Goal: Browse casually

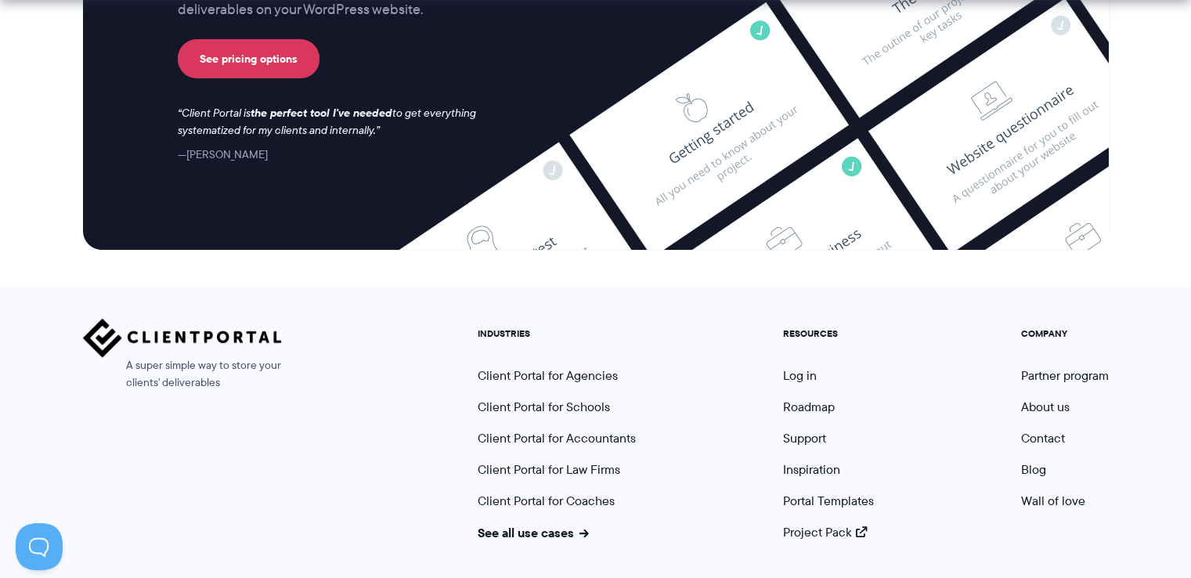
scroll to position [6558, 0]
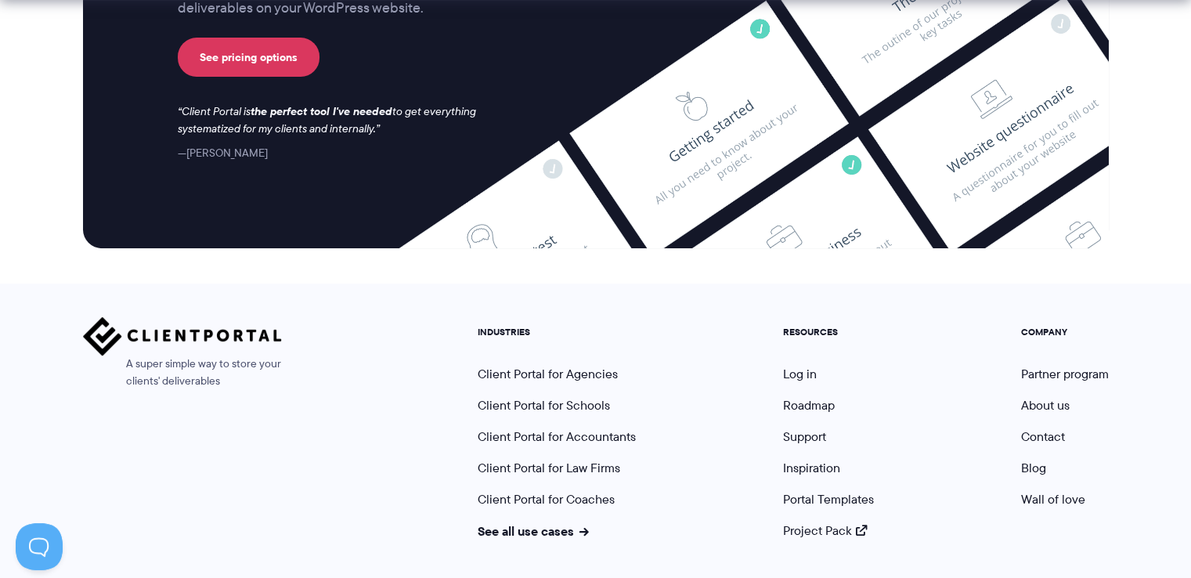
click at [455, 232] on div "Impress and delight your clients with a beautiful, centralized client portal Ta…" at bounding box center [595, 0] width 1025 height 494
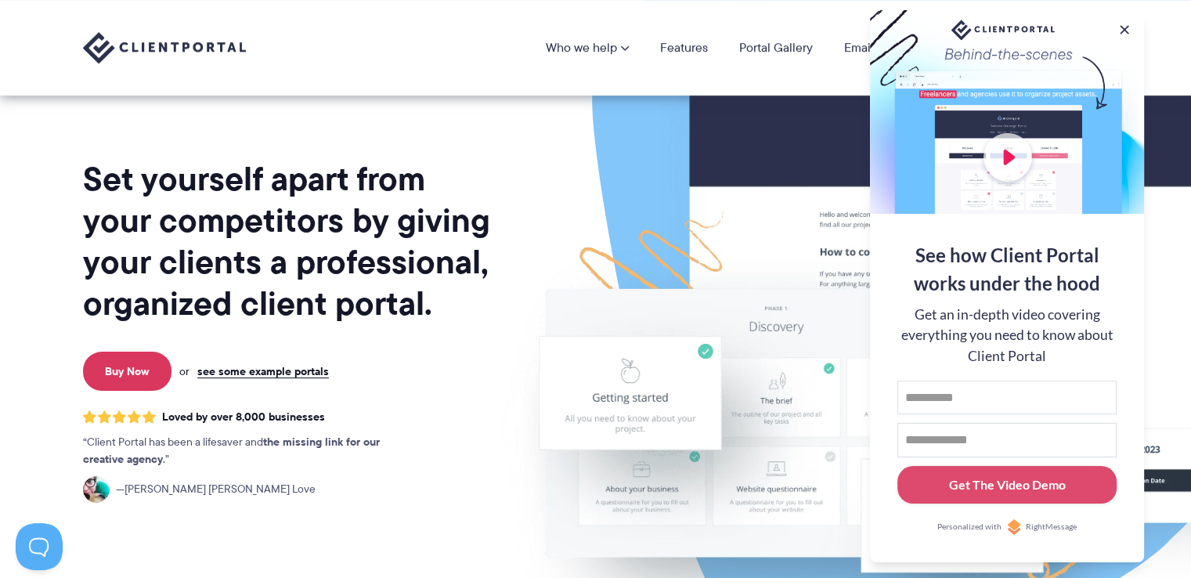
scroll to position [0, 0]
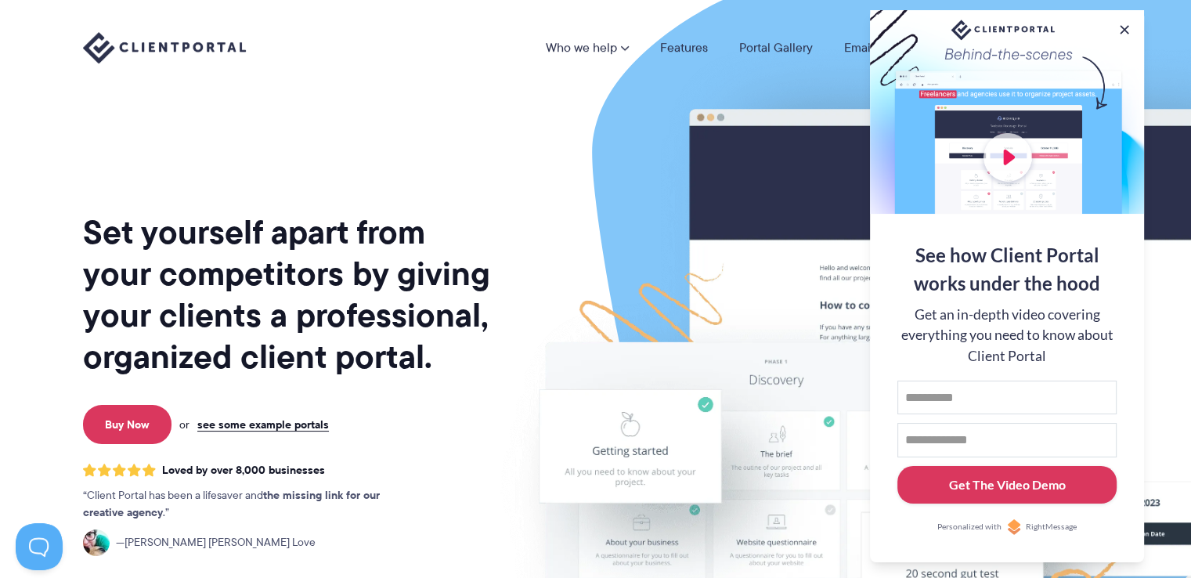
click at [965, 482] on div "Get The Video Demo" at bounding box center [1007, 484] width 117 height 19
click at [1122, 23] on button at bounding box center [1124, 29] width 19 height 19
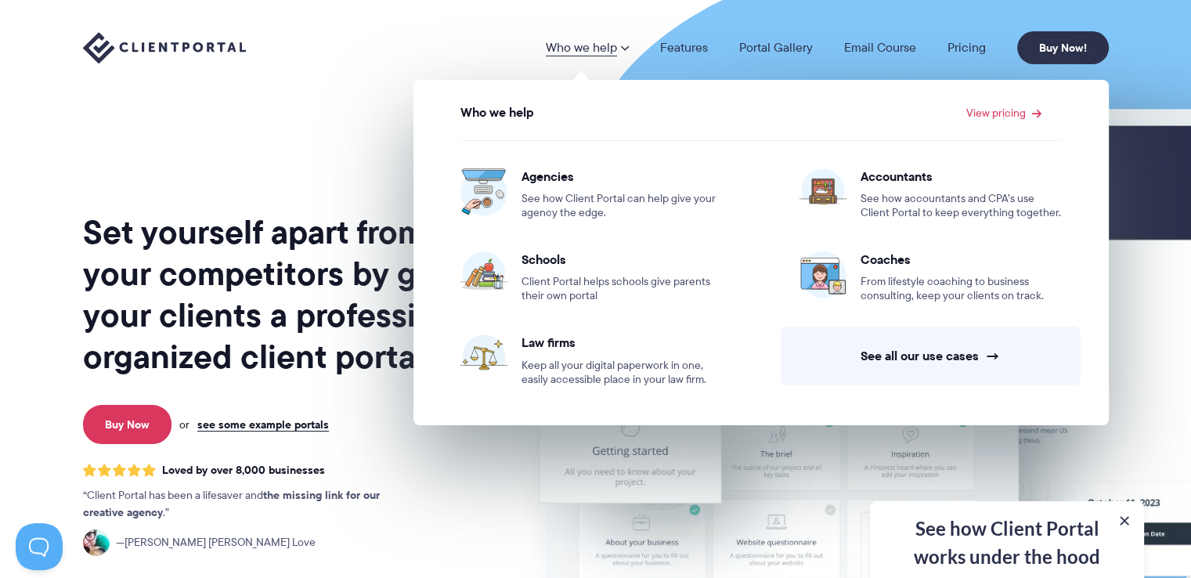
click at [620, 40] on nav "Who we help Who we help View pricing Agencies See how Client Portal can help gi…" at bounding box center [827, 47] width 563 height 33
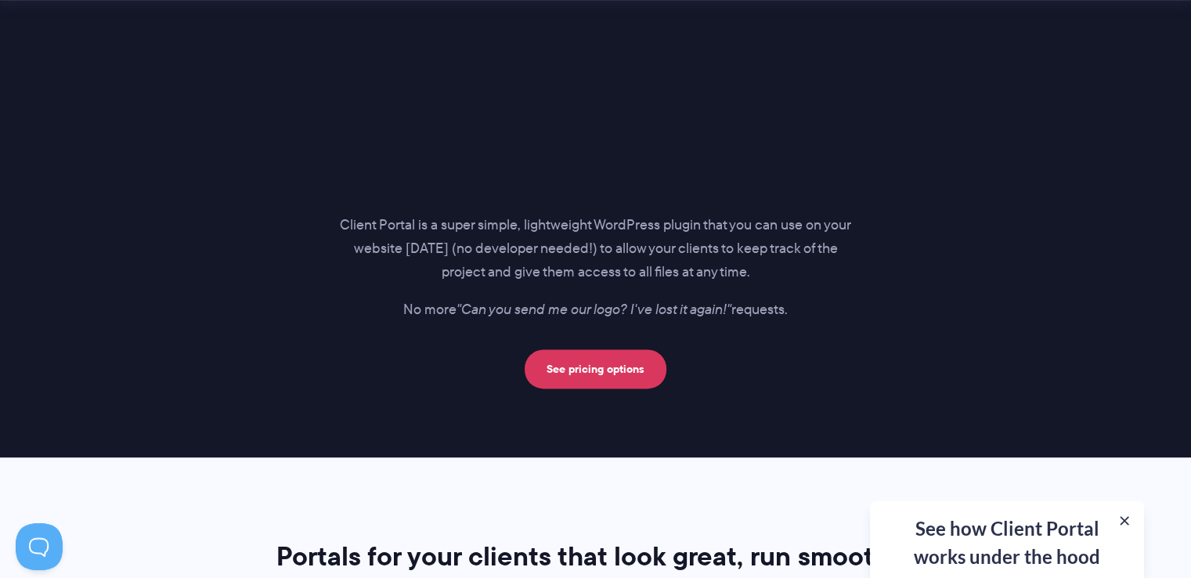
scroll to position [2304, 0]
